Goal: Task Accomplishment & Management: Use online tool/utility

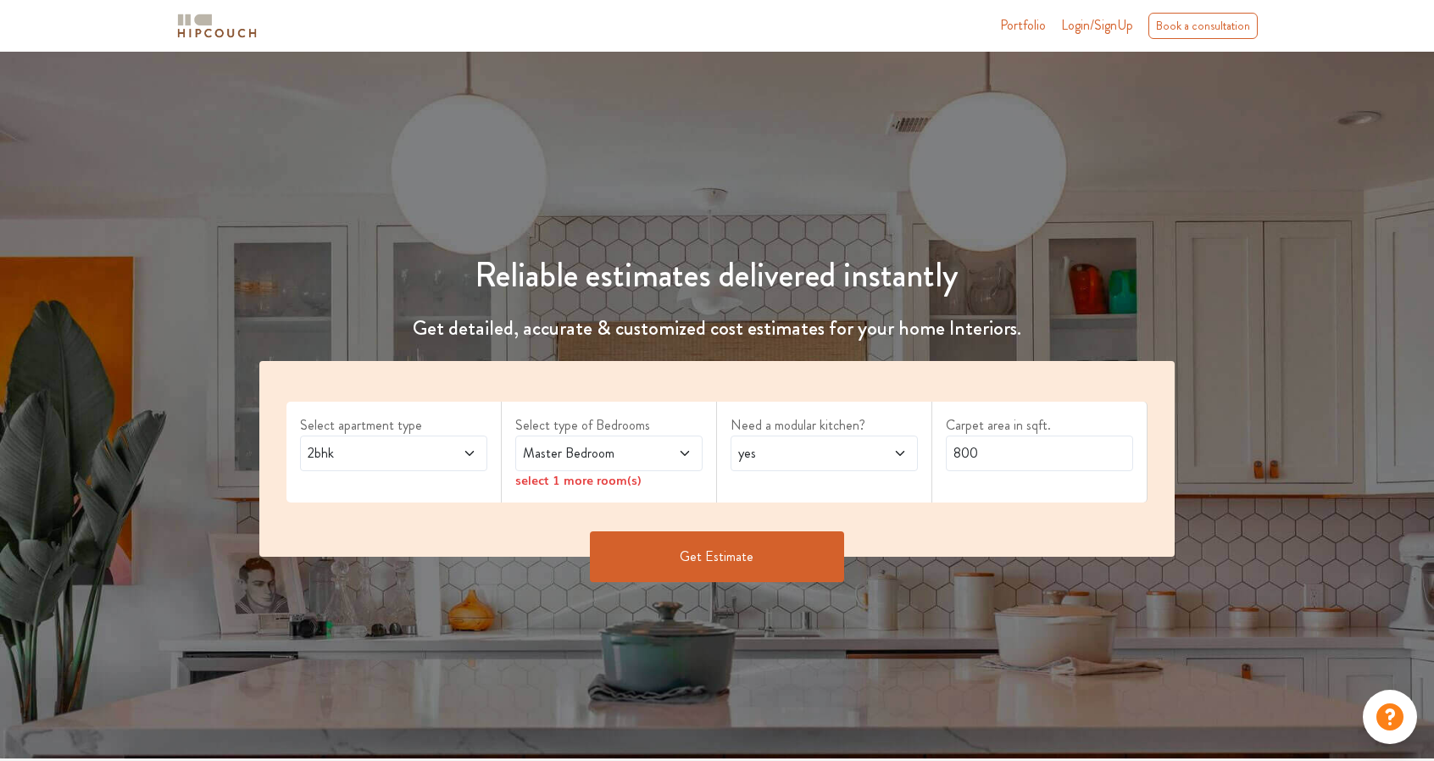
click at [1094, 31] on span "Login/SignUp" at bounding box center [1097, 24] width 72 height 19
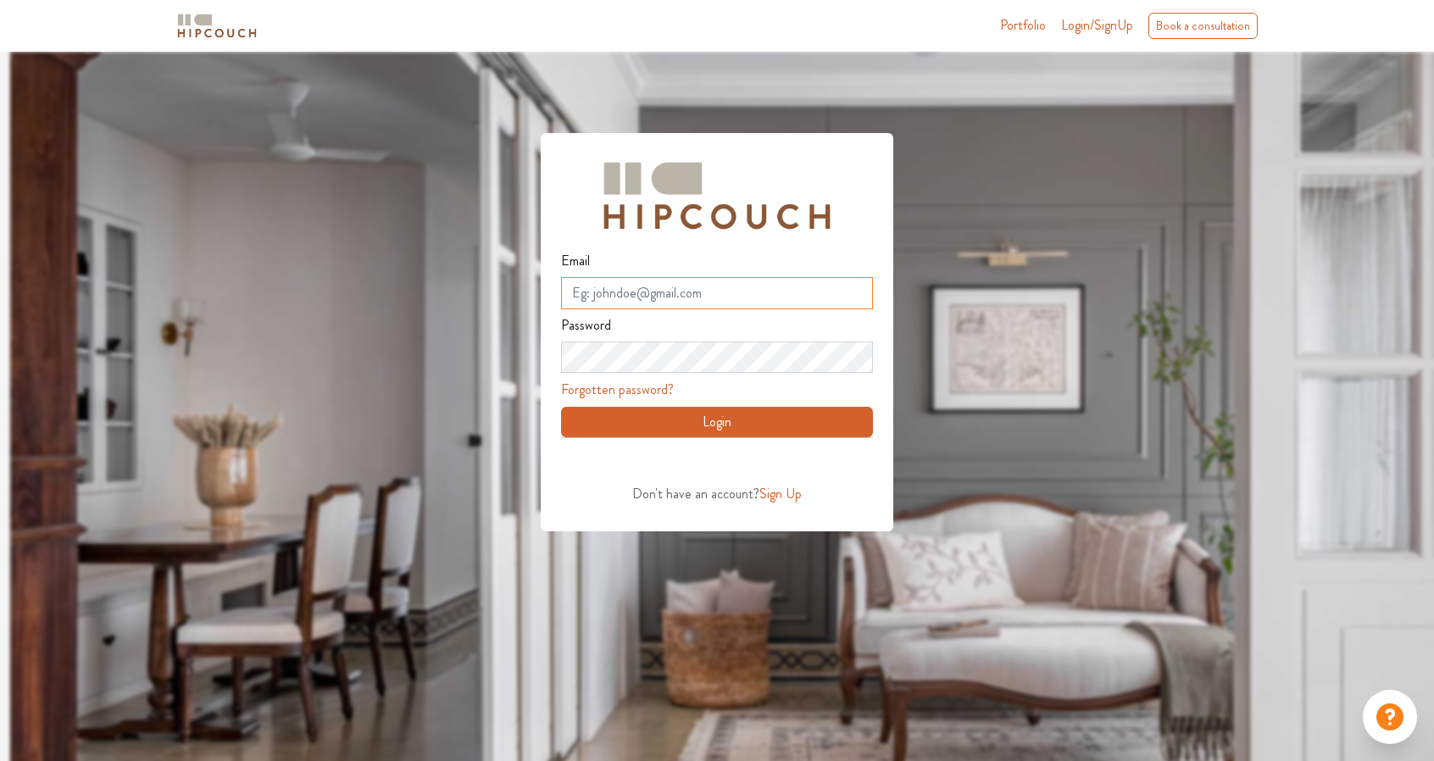
click at [671, 296] on input "Email" at bounding box center [717, 293] width 312 height 32
click at [666, 289] on input "Email" at bounding box center [717, 293] width 312 height 32
type input "qictbwddkixrimmxzn@nesopf.com"
click at [668, 423] on button "Login" at bounding box center [717, 422] width 312 height 31
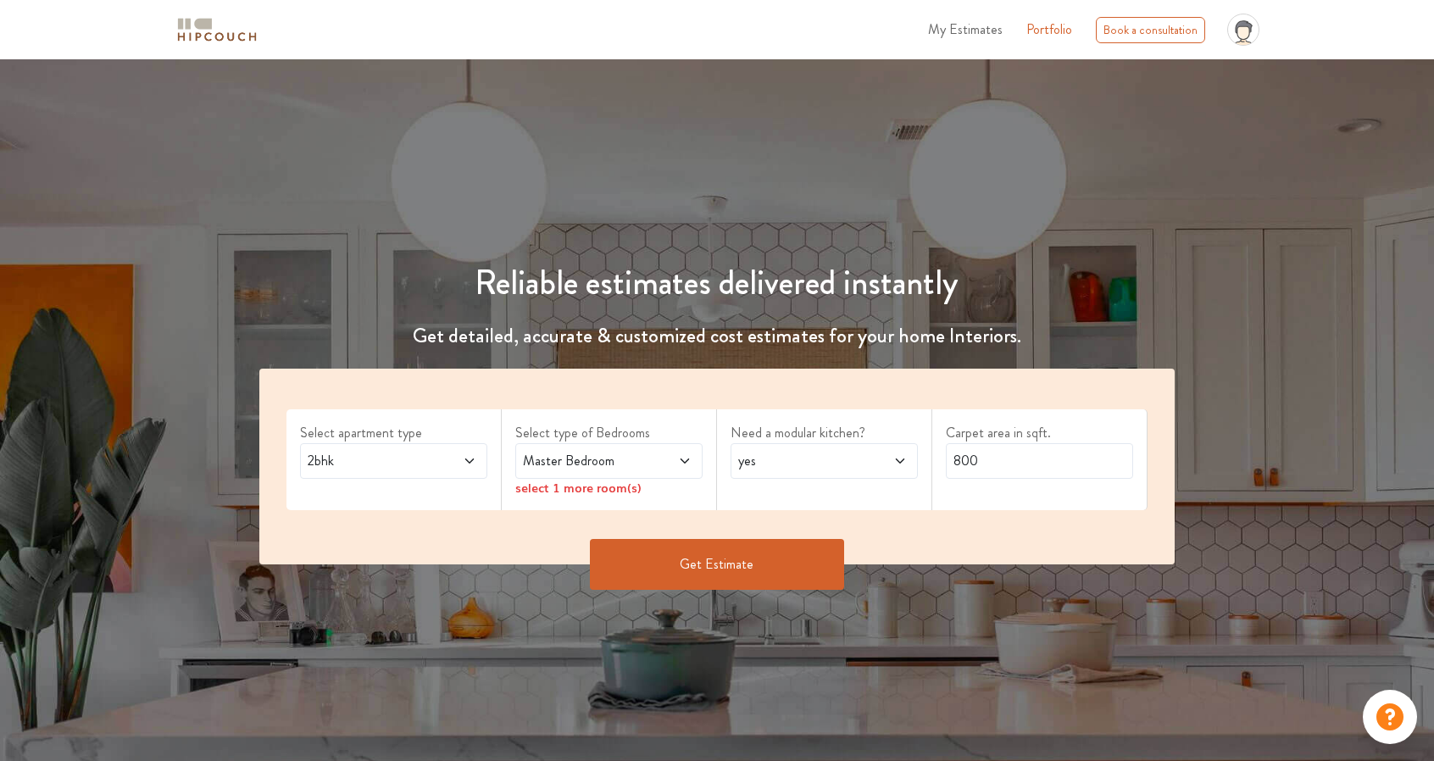
click at [341, 468] on span "2bhk" at bounding box center [368, 461] width 129 height 20
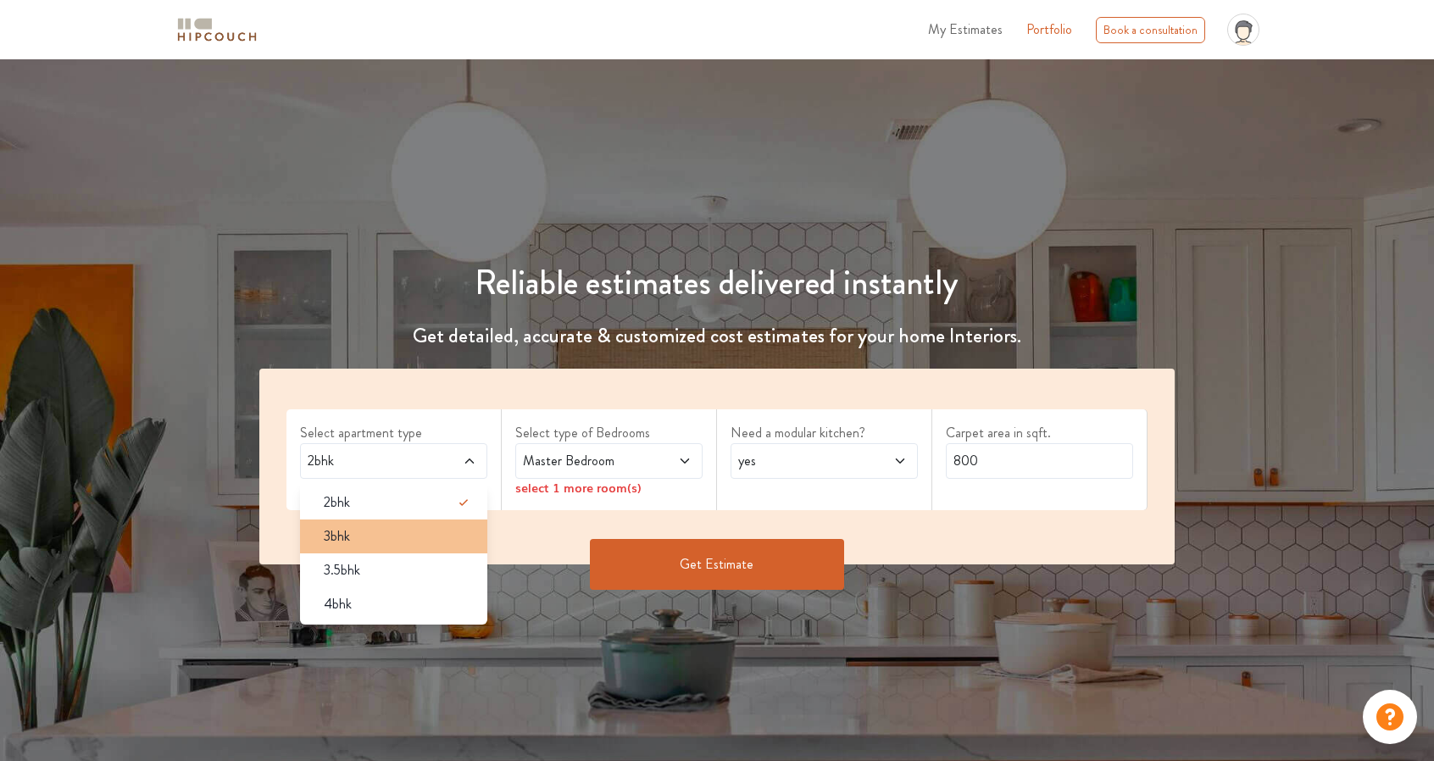
click at [344, 536] on span "3bhk" at bounding box center [337, 536] width 26 height 20
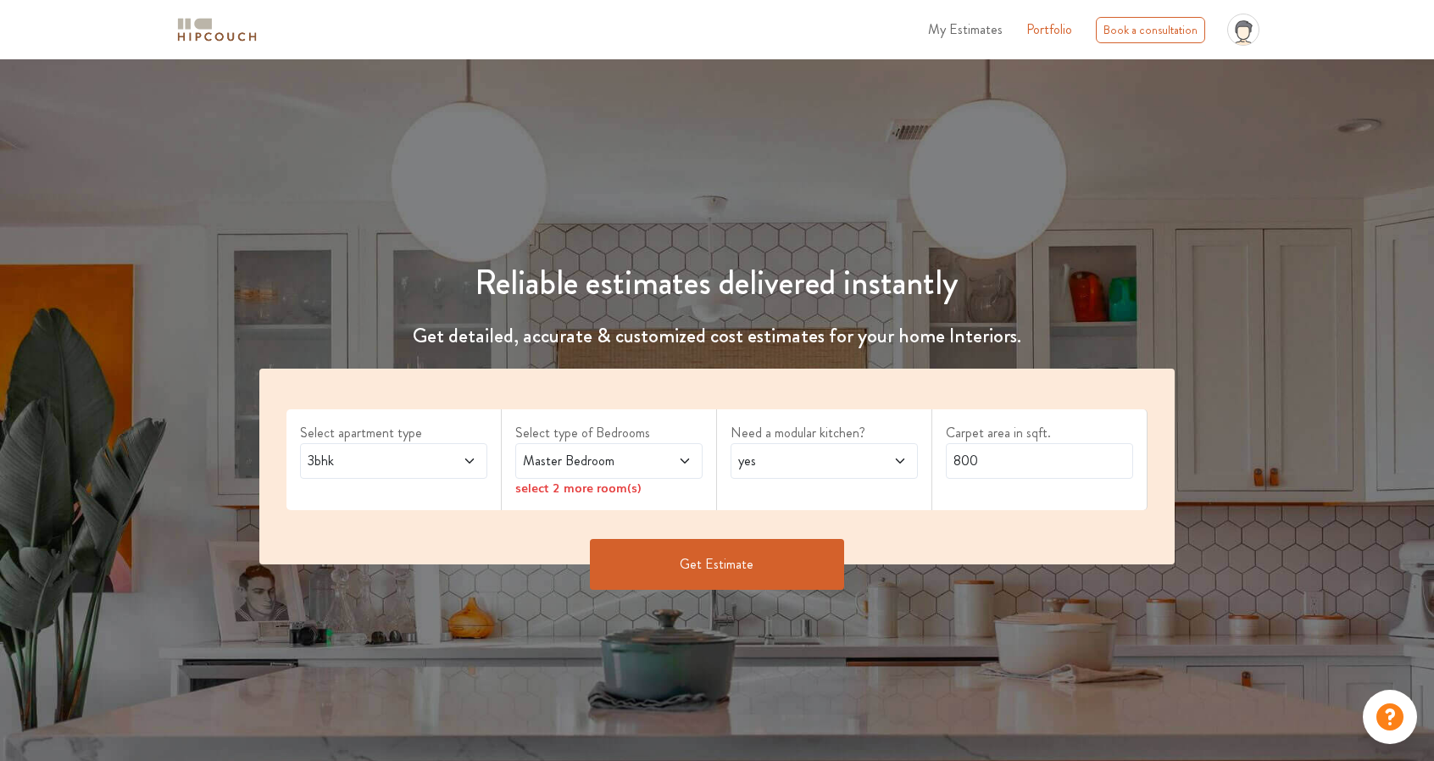
click at [668, 458] on span at bounding box center [669, 461] width 43 height 20
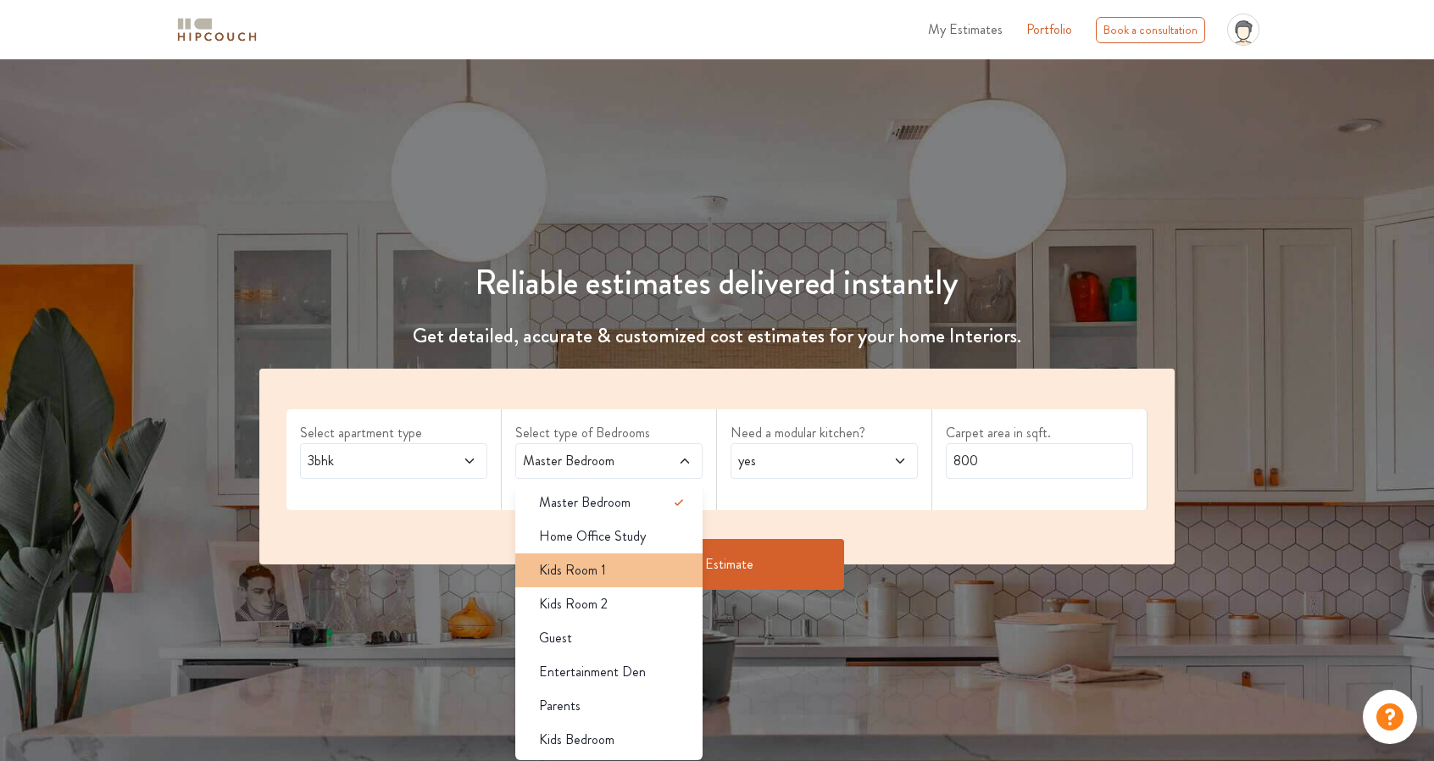
click at [649, 560] on div "Kids Room 1" at bounding box center [613, 570] width 177 height 20
click at [1012, 460] on input "800" at bounding box center [1039, 461] width 187 height 36
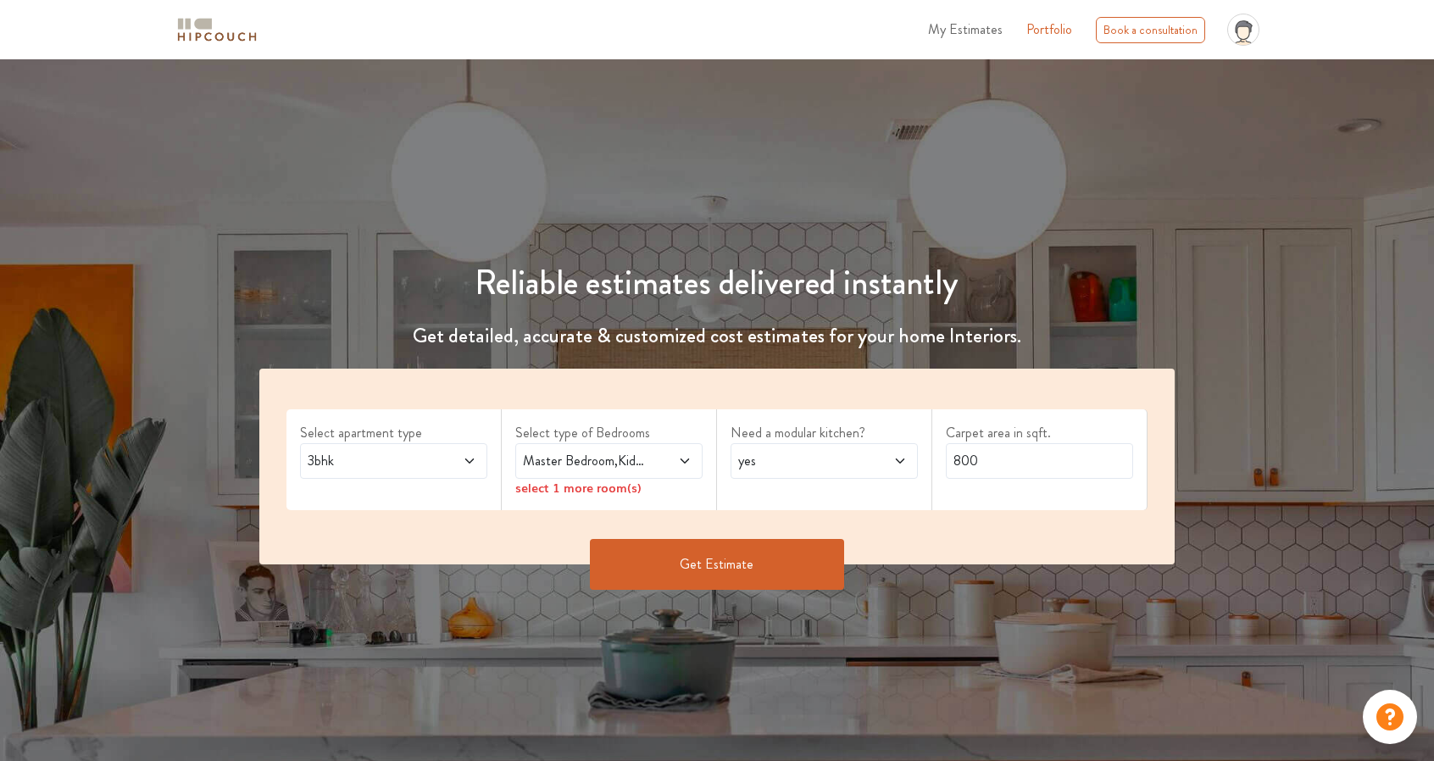
click at [779, 557] on button "Get Estimate" at bounding box center [717, 564] width 254 height 51
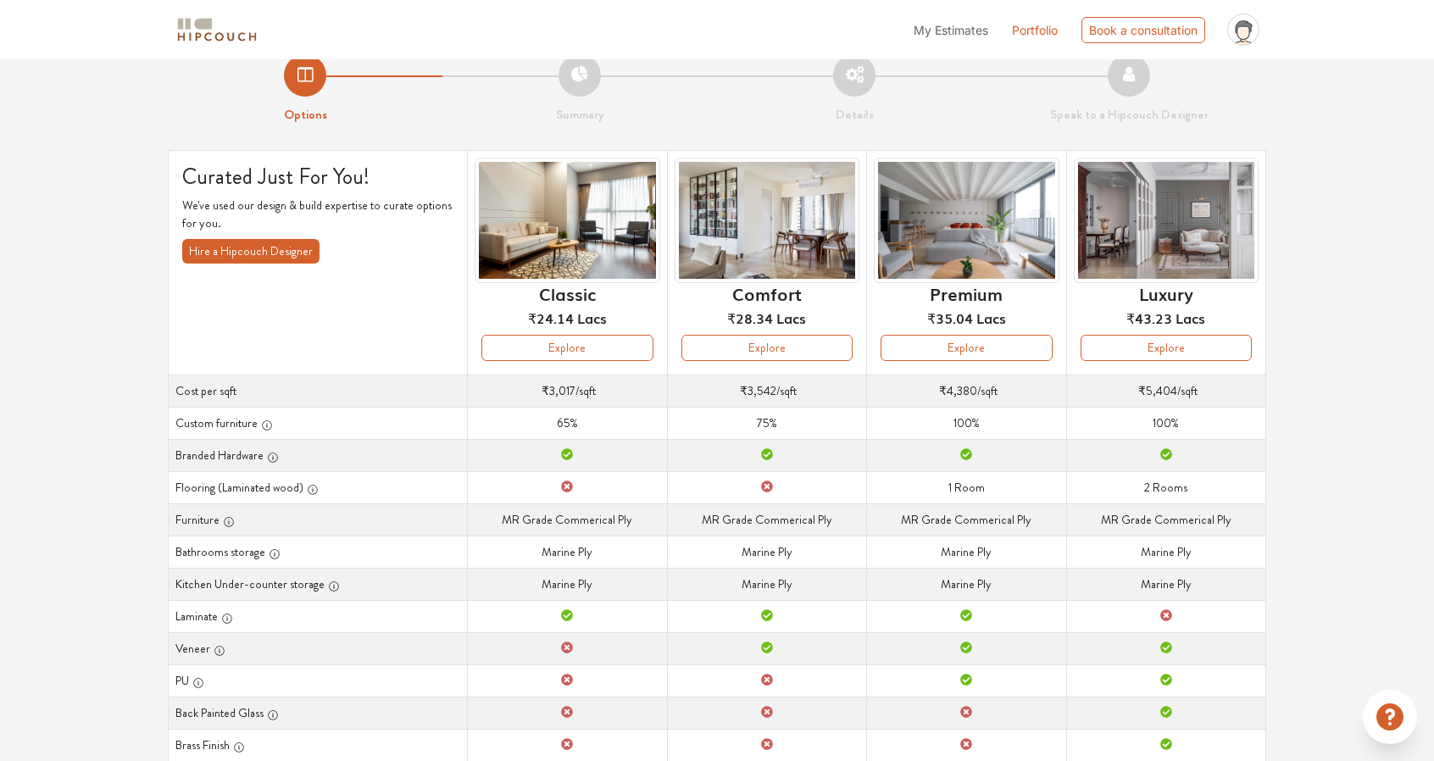
scroll to position [28, 0]
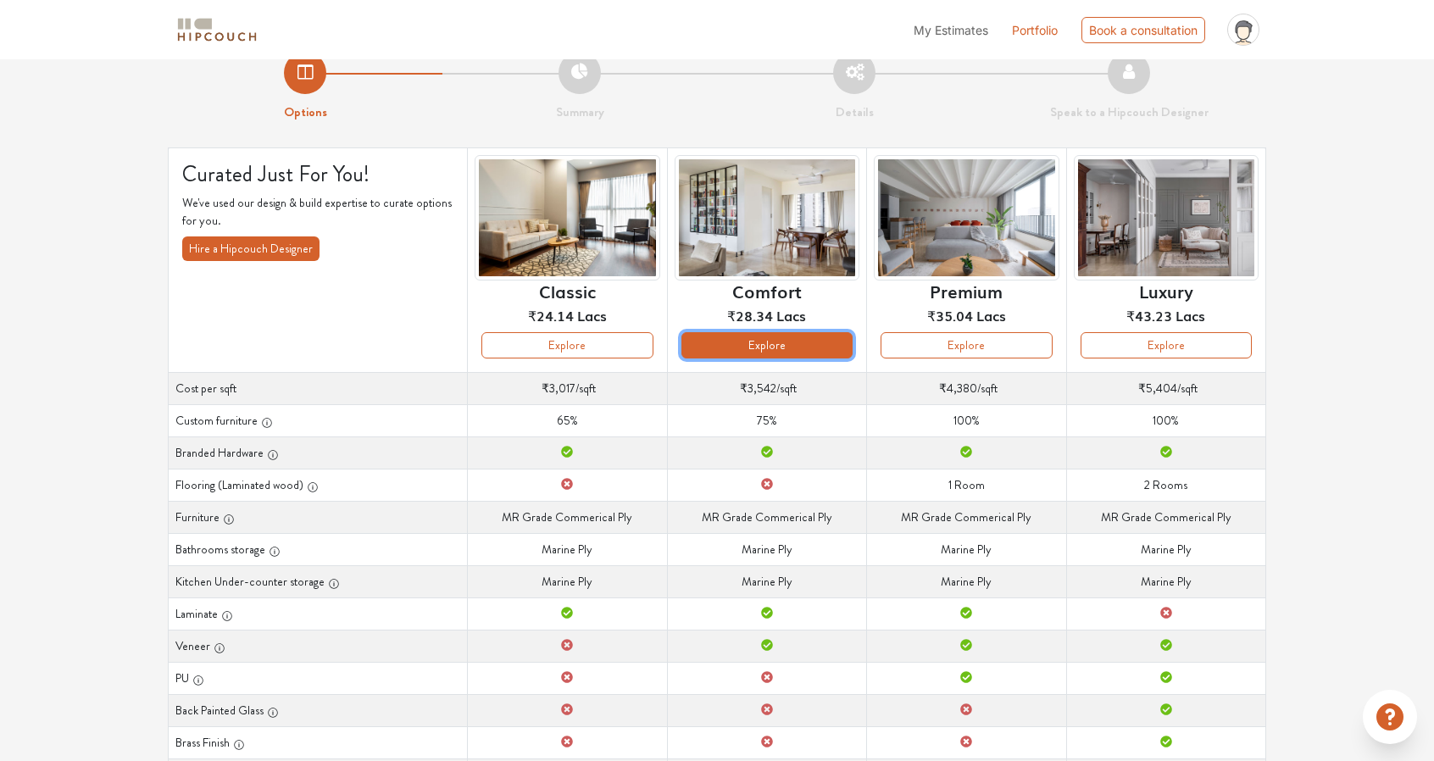
click at [718, 348] on button "Explore" at bounding box center [766, 345] width 171 height 26
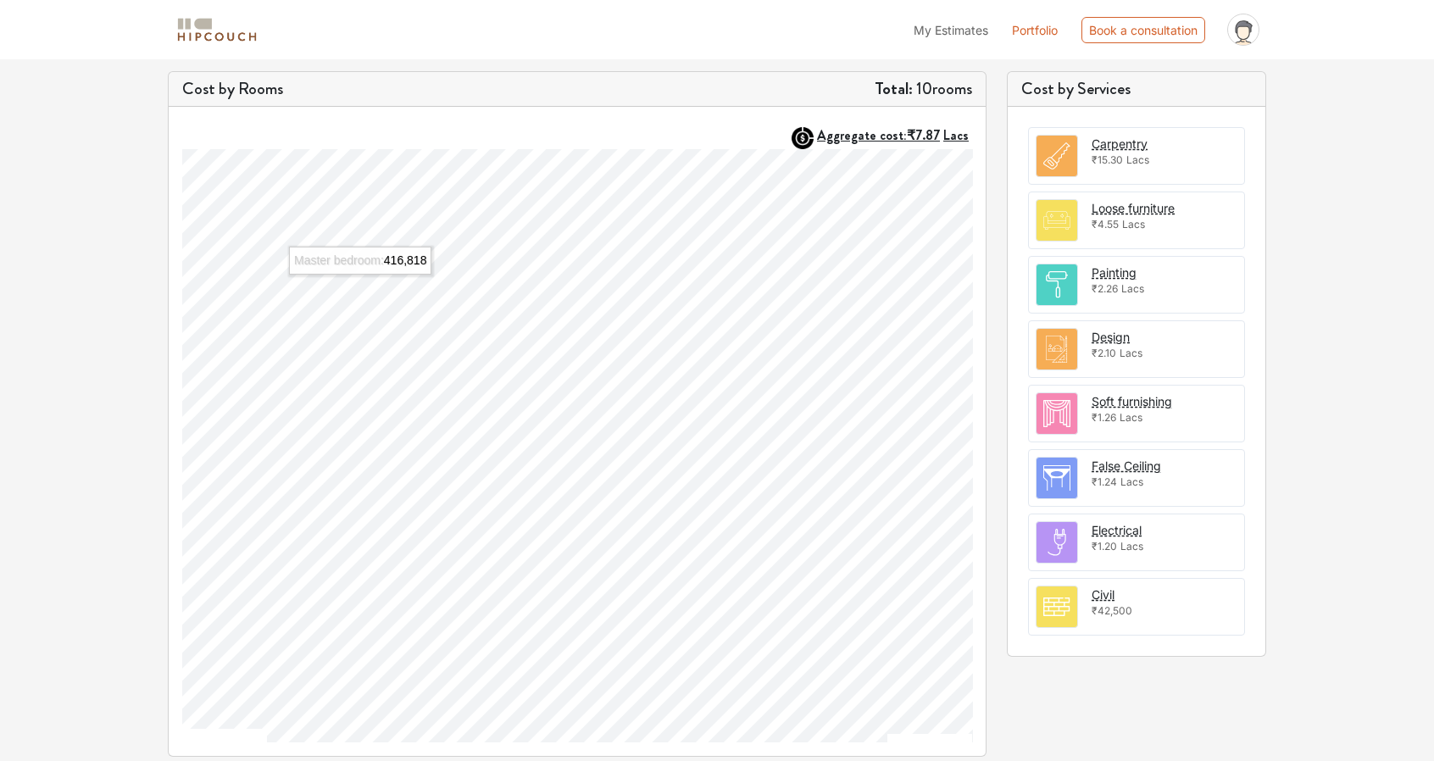
scroll to position [488, 0]
